Goal: Information Seeking & Learning: Check status

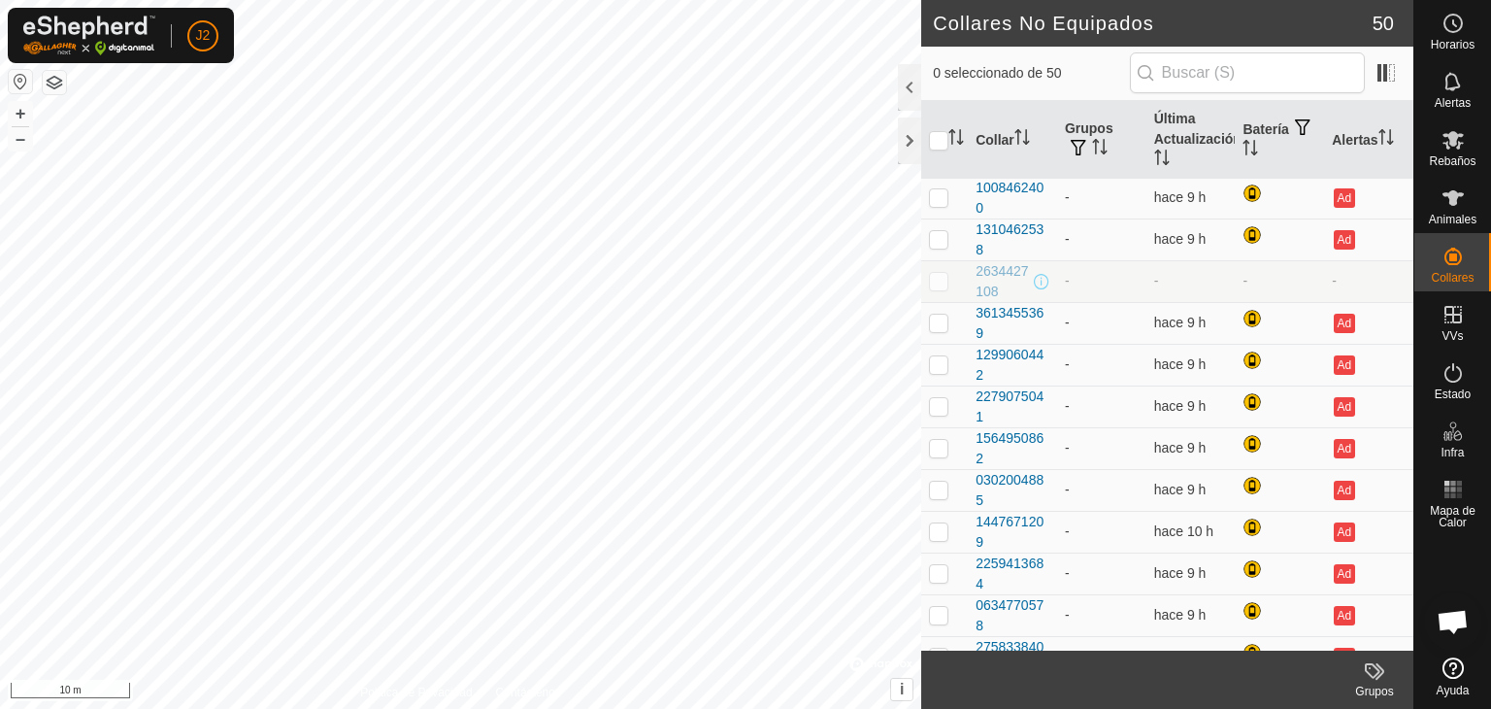
scroll to position [631, 0]
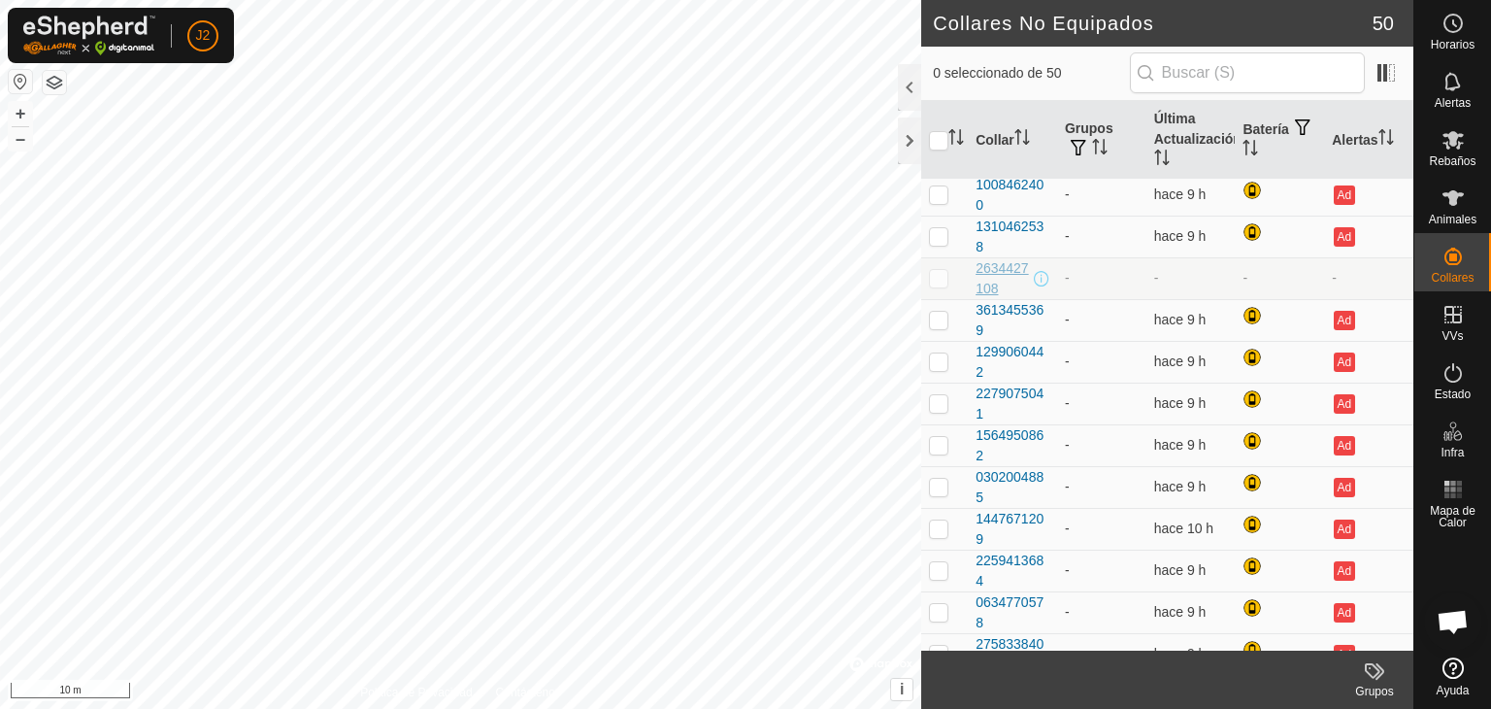
click at [1006, 267] on div "2634427108" at bounding box center [1003, 278] width 54 height 41
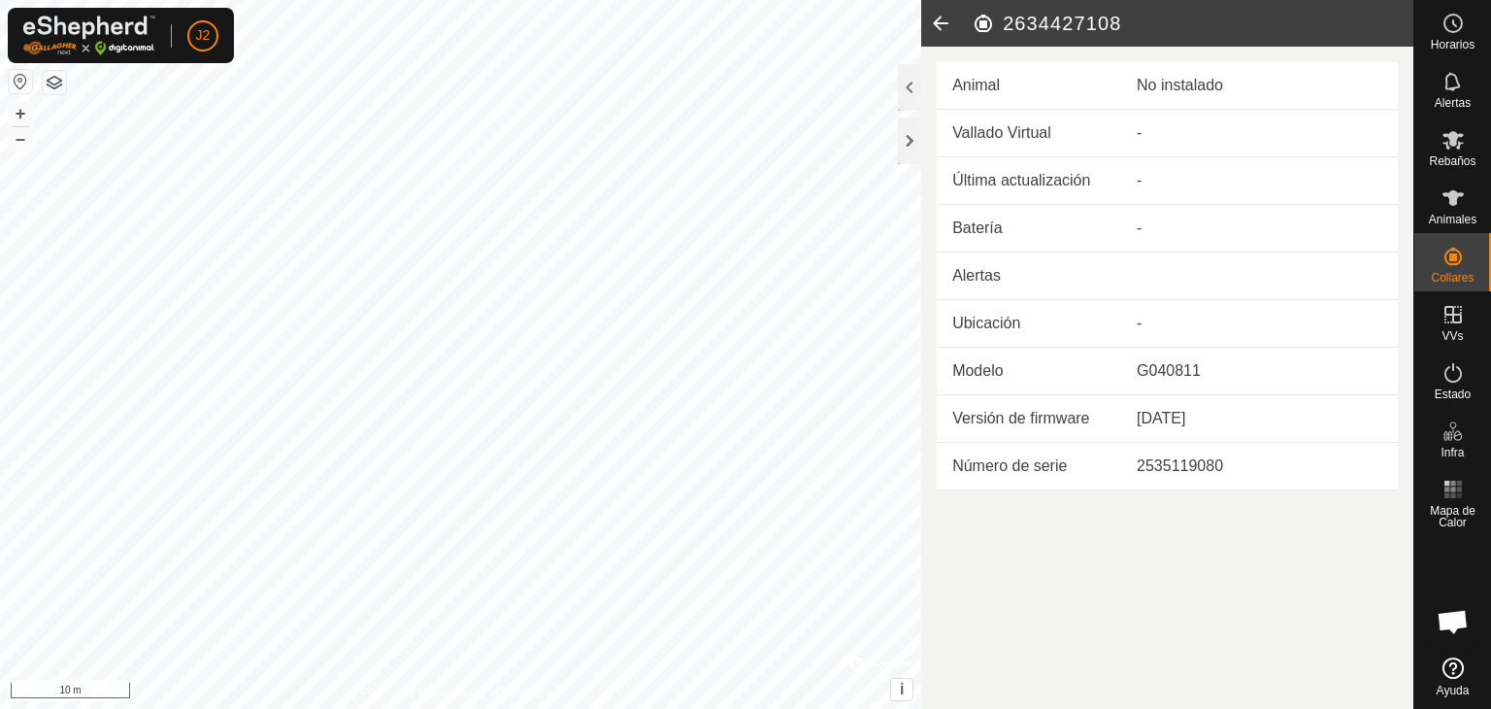
click at [944, 24] on icon at bounding box center [940, 23] width 39 height 47
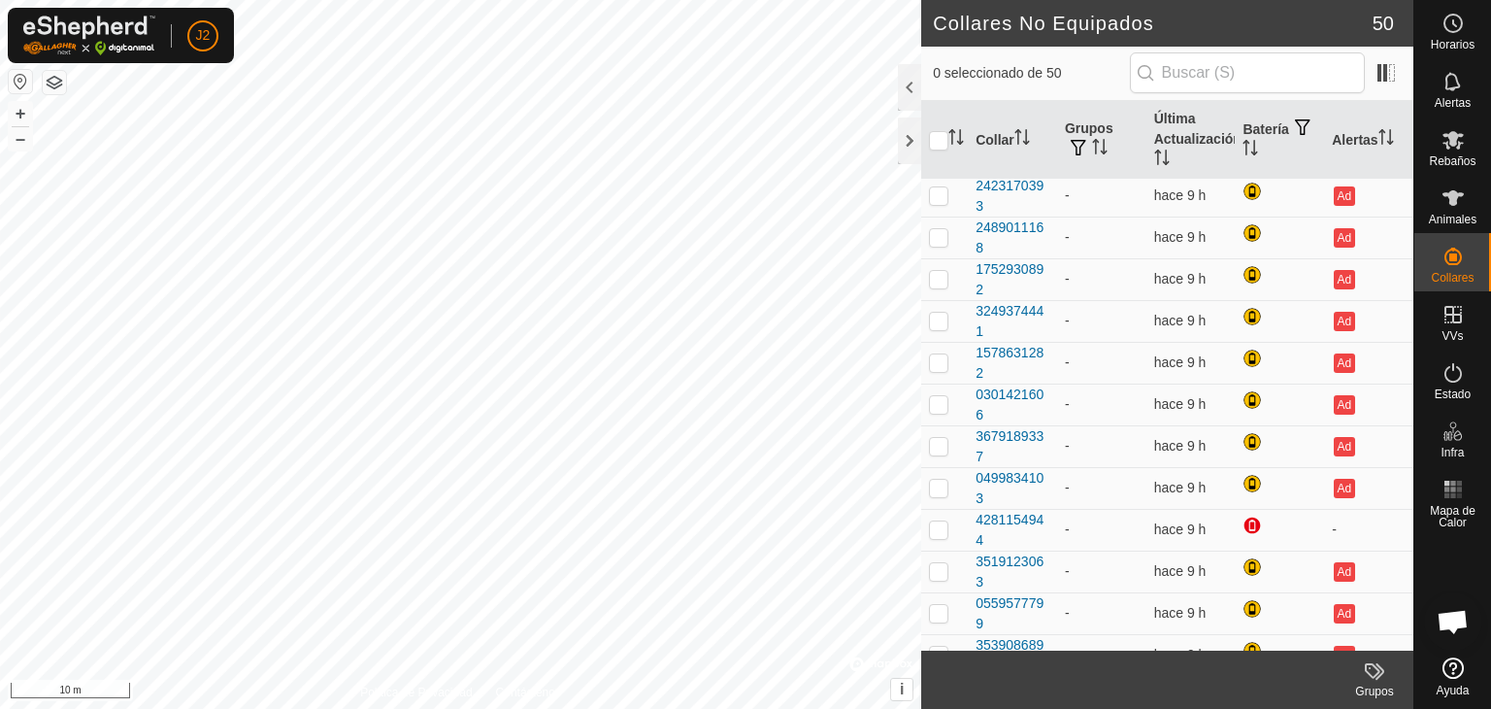
scroll to position [1606, 0]
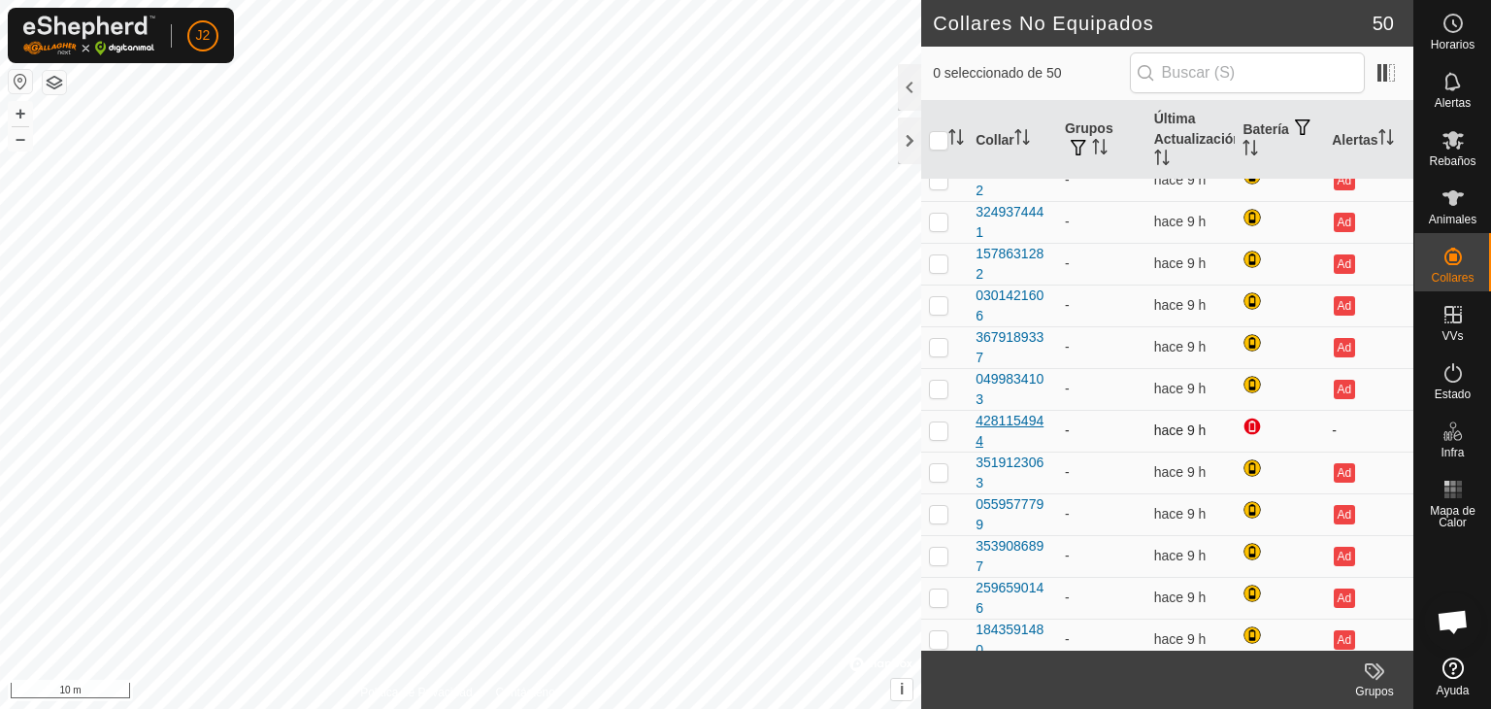
click at [1023, 417] on div "4281154944" at bounding box center [1013, 431] width 74 height 41
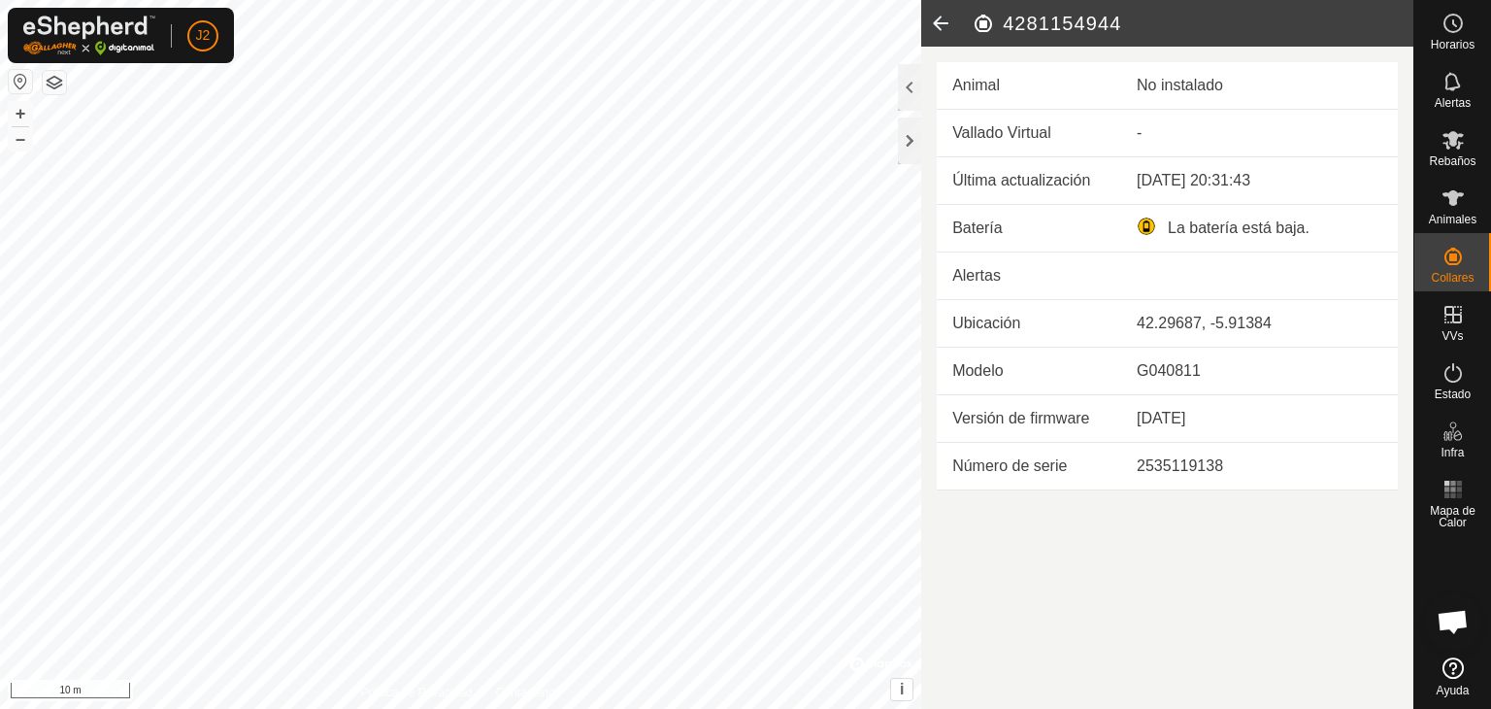
click at [952, 20] on icon at bounding box center [940, 23] width 39 height 47
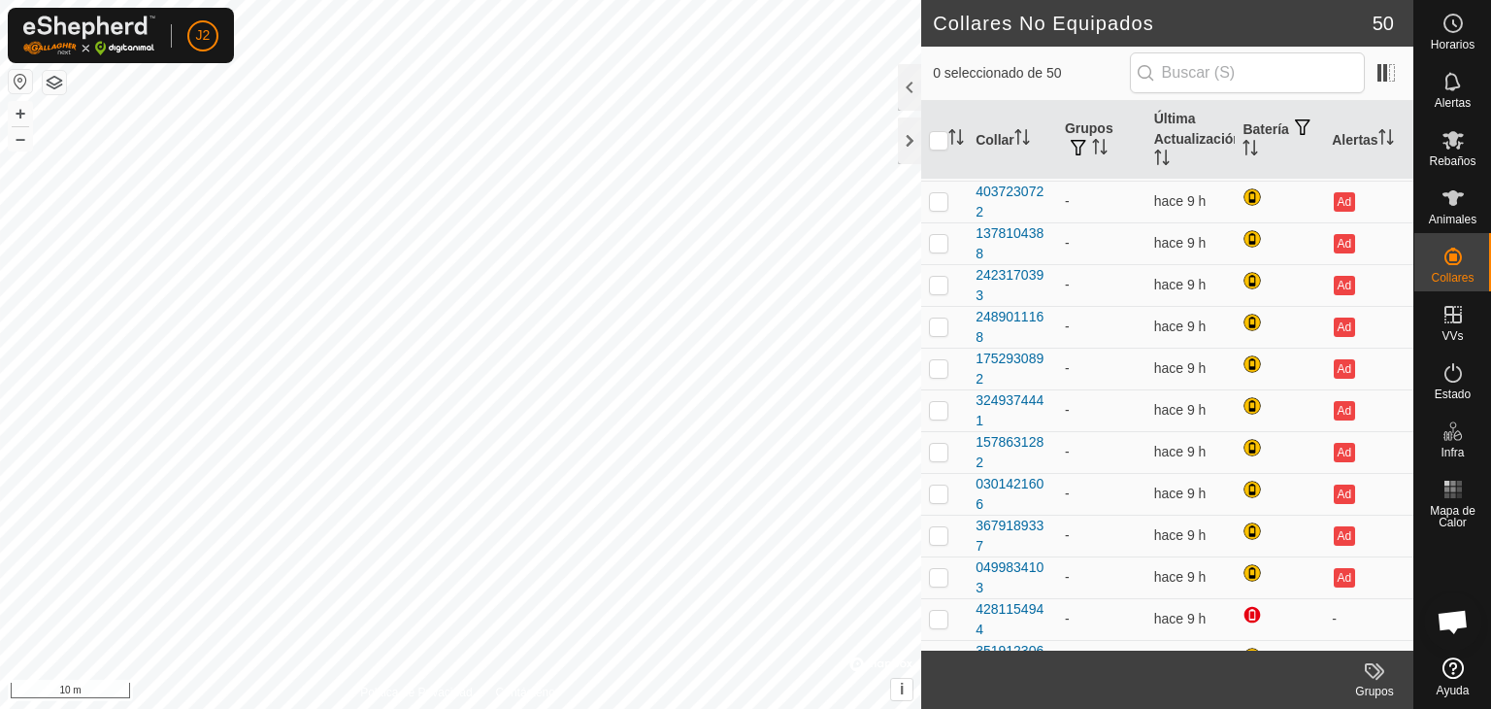
scroll to position [1606, 0]
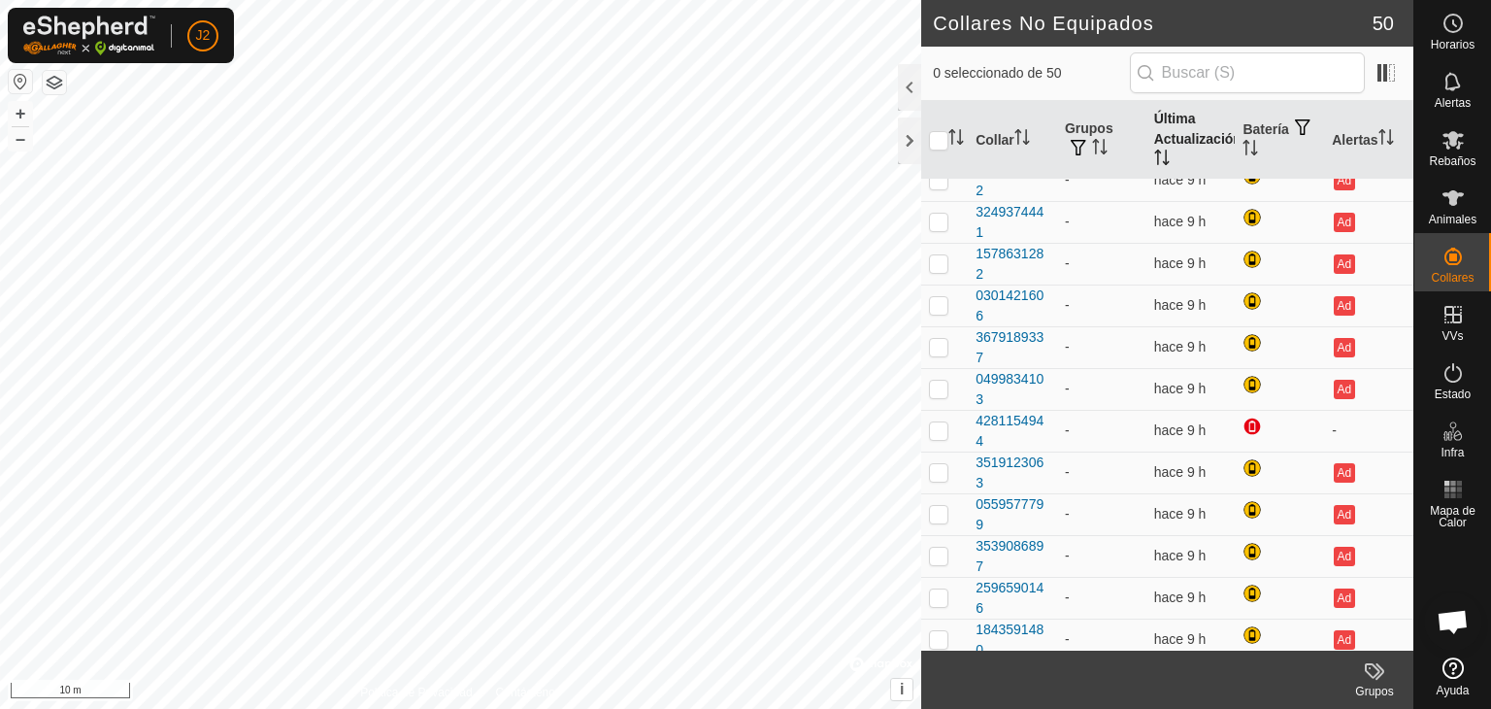
click at [1173, 136] on th "Última Actualización" at bounding box center [1191, 140] width 89 height 79
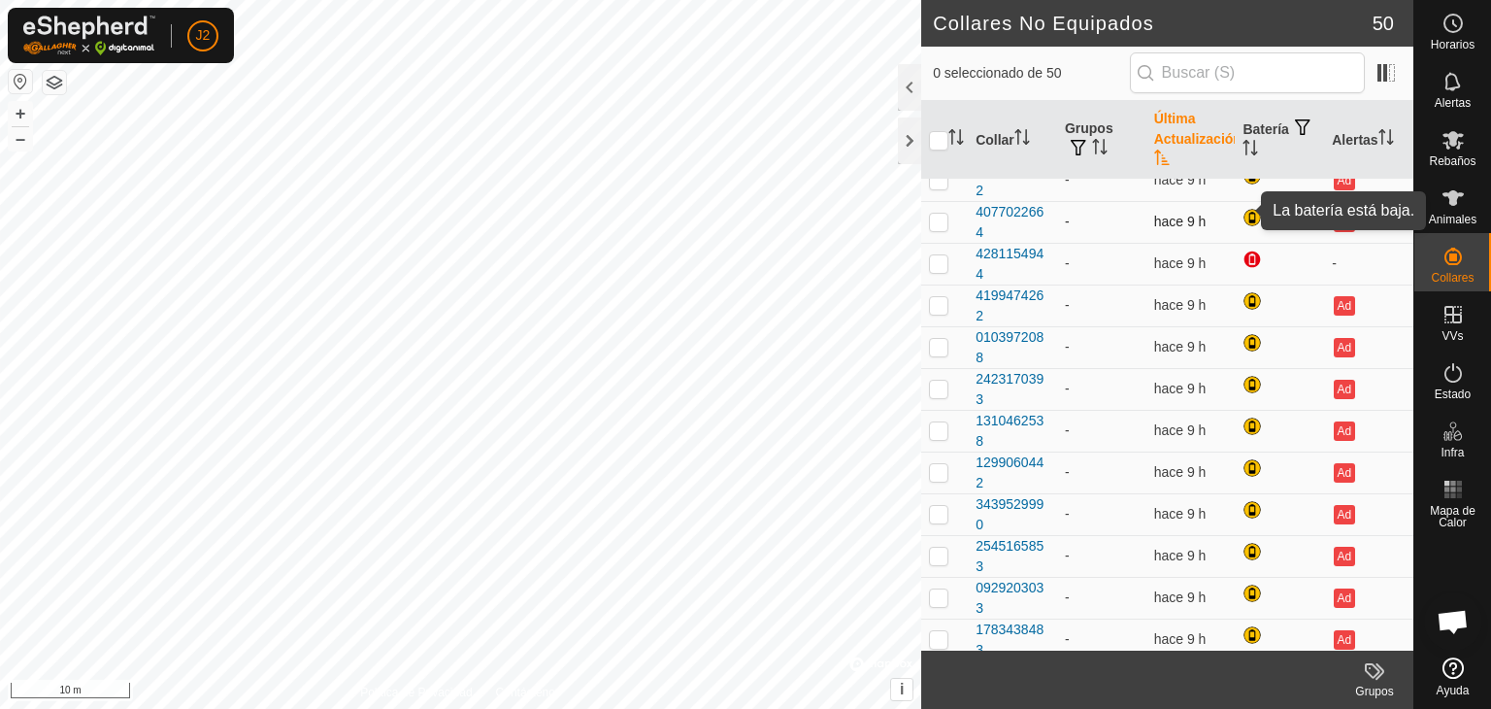
click at [1243, 212] on div at bounding box center [1254, 219] width 23 height 23
click at [1033, 209] on div "4077022664" at bounding box center [1013, 222] width 74 height 41
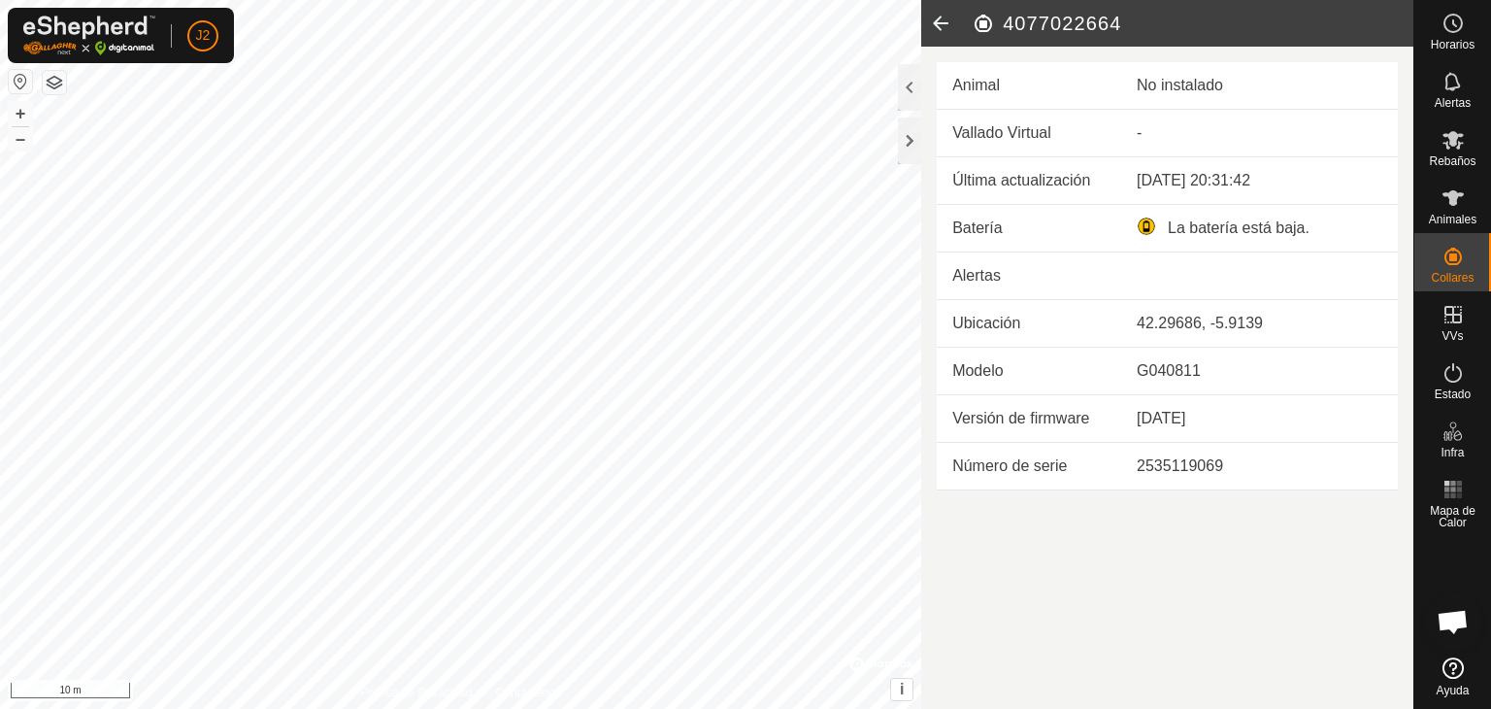
click at [953, 17] on icon at bounding box center [940, 23] width 39 height 47
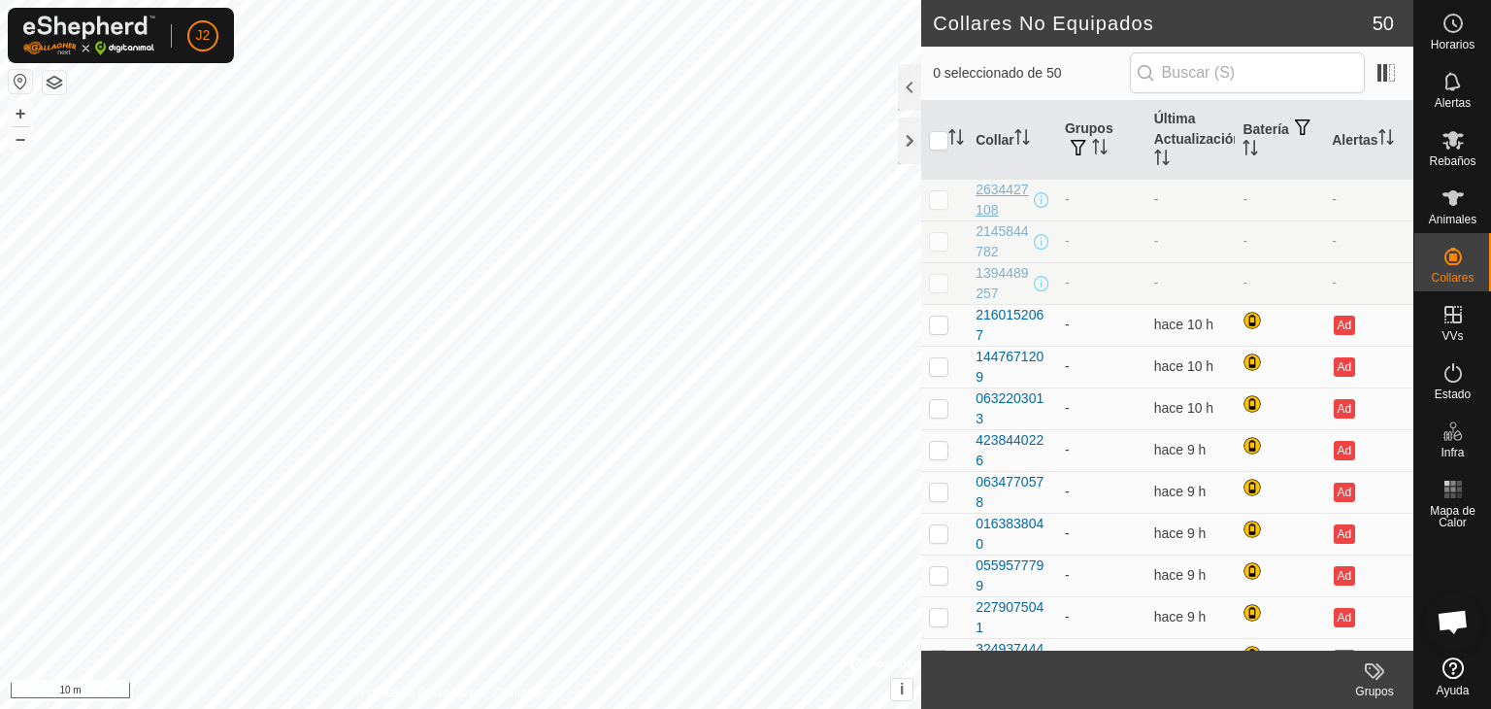
click at [988, 195] on div "2634427108" at bounding box center [1003, 200] width 54 height 41
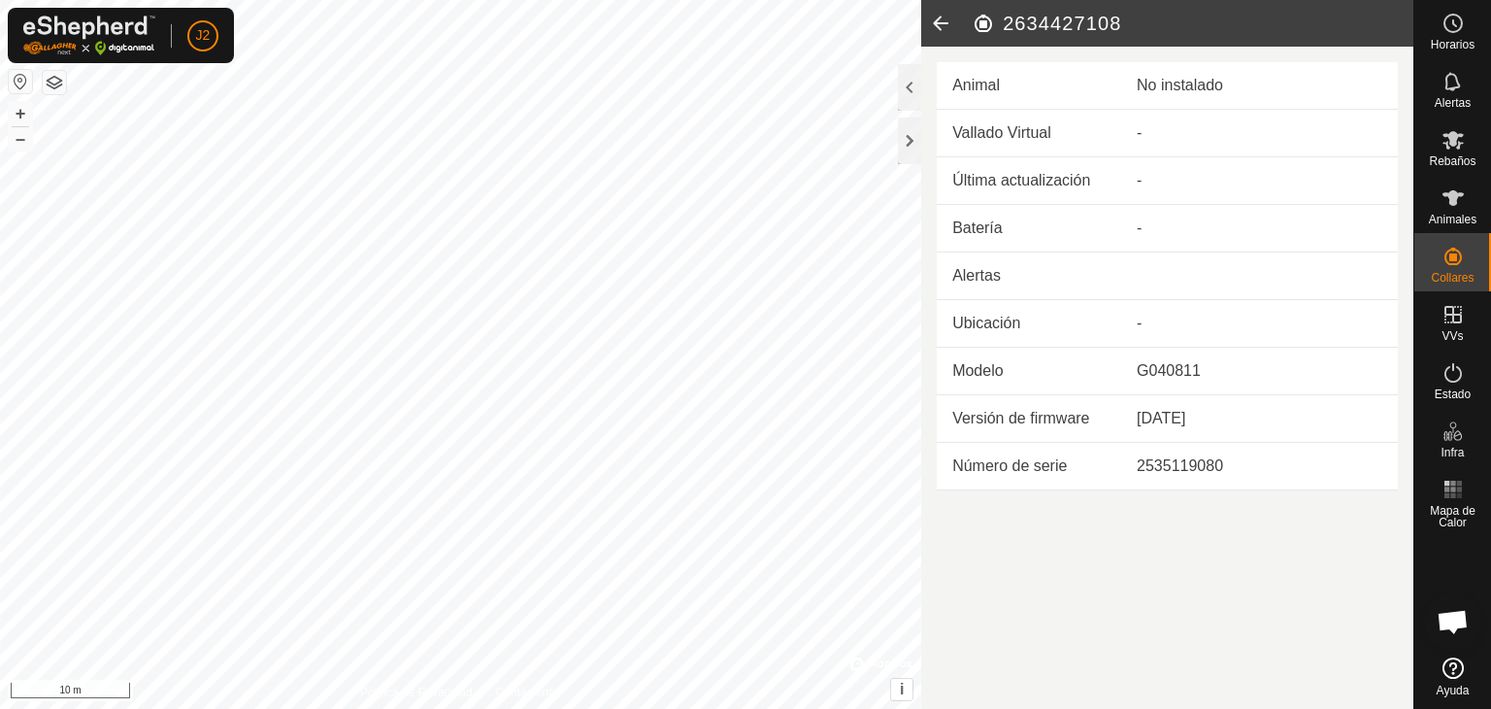
click at [947, 18] on icon at bounding box center [940, 23] width 39 height 47
